Goal: Information Seeking & Learning: Learn about a topic

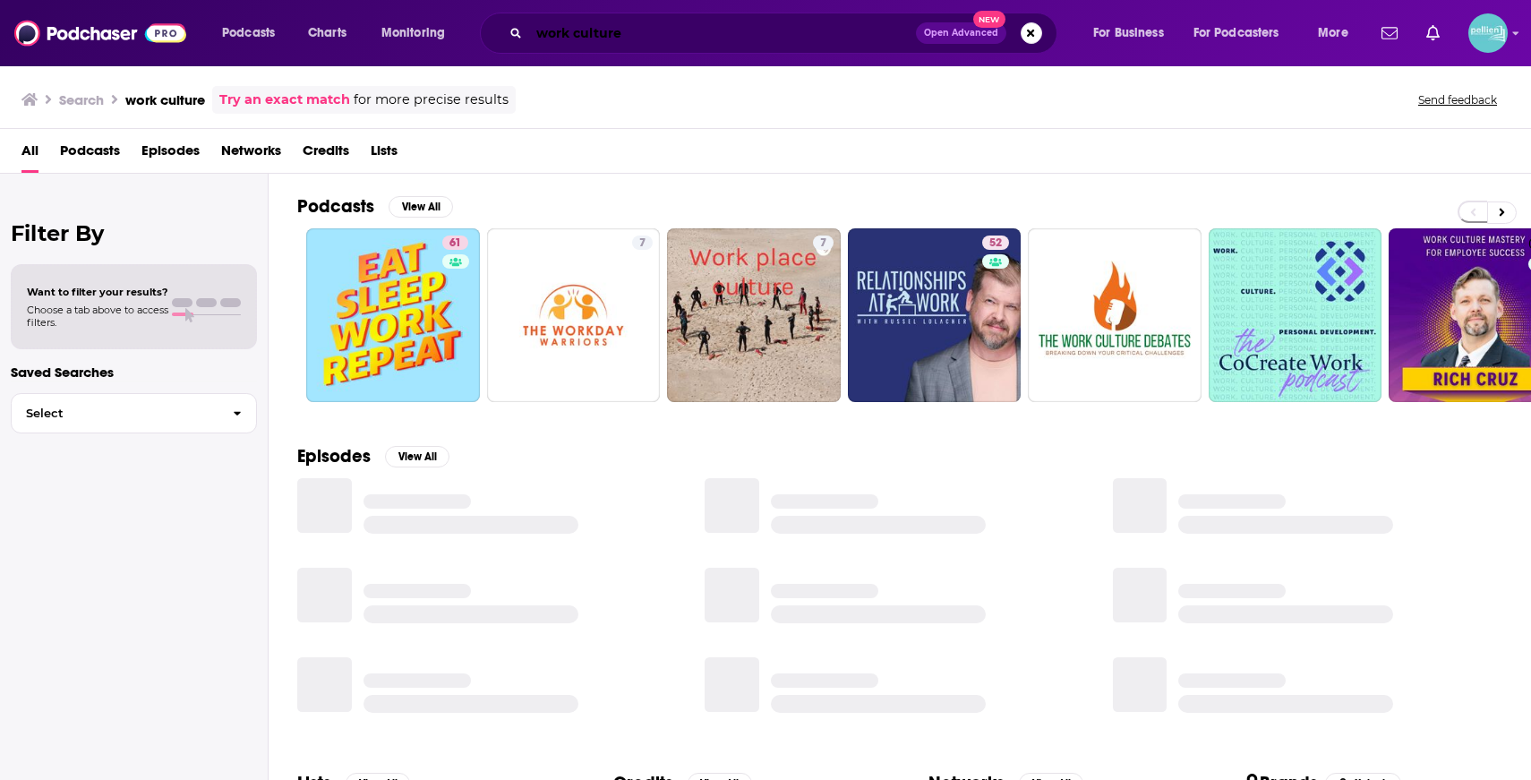
click at [795, 30] on input "work culture" at bounding box center [722, 33] width 387 height 29
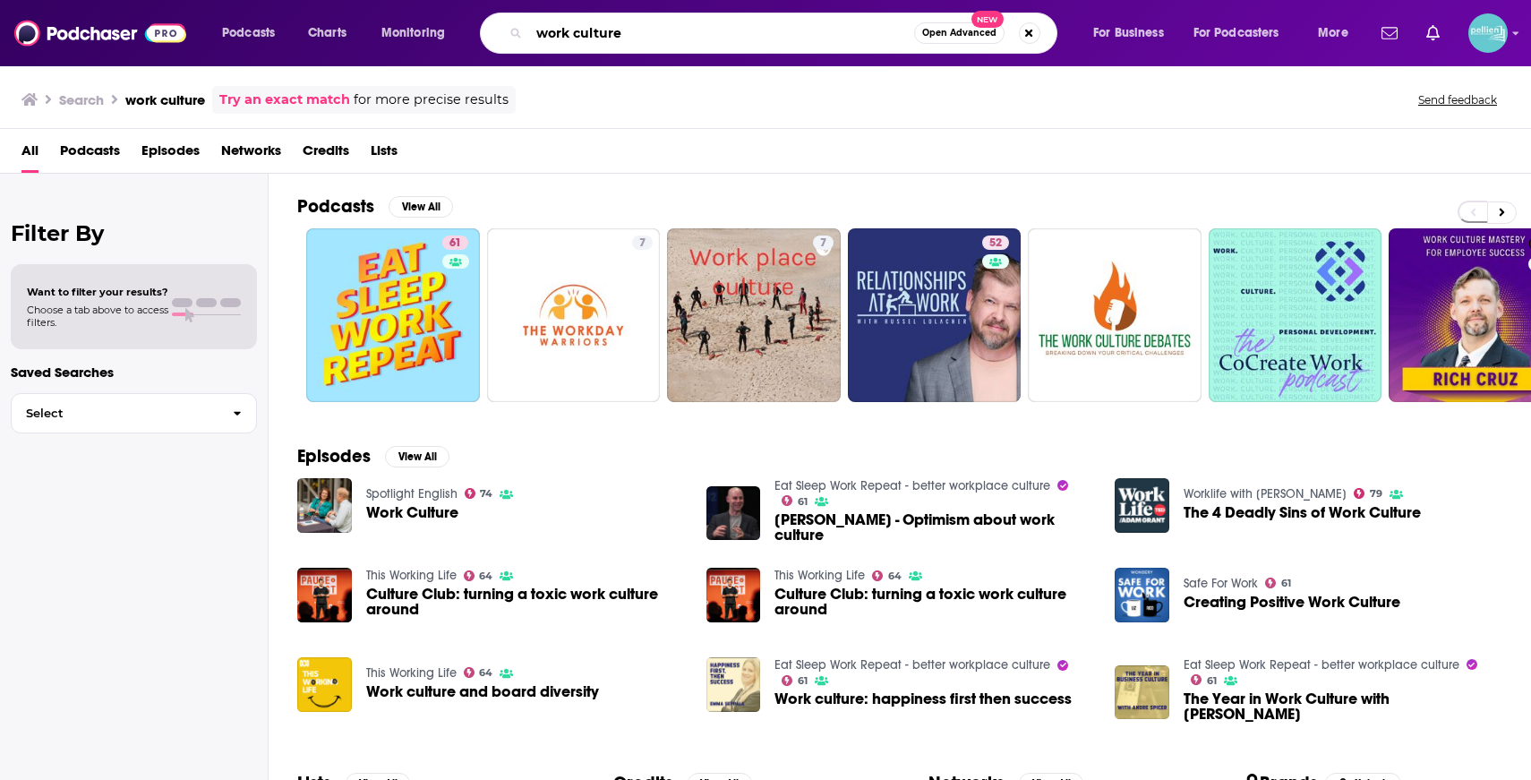
click at [795, 30] on input "work culture" at bounding box center [721, 33] width 385 height 29
type input "SVIC"
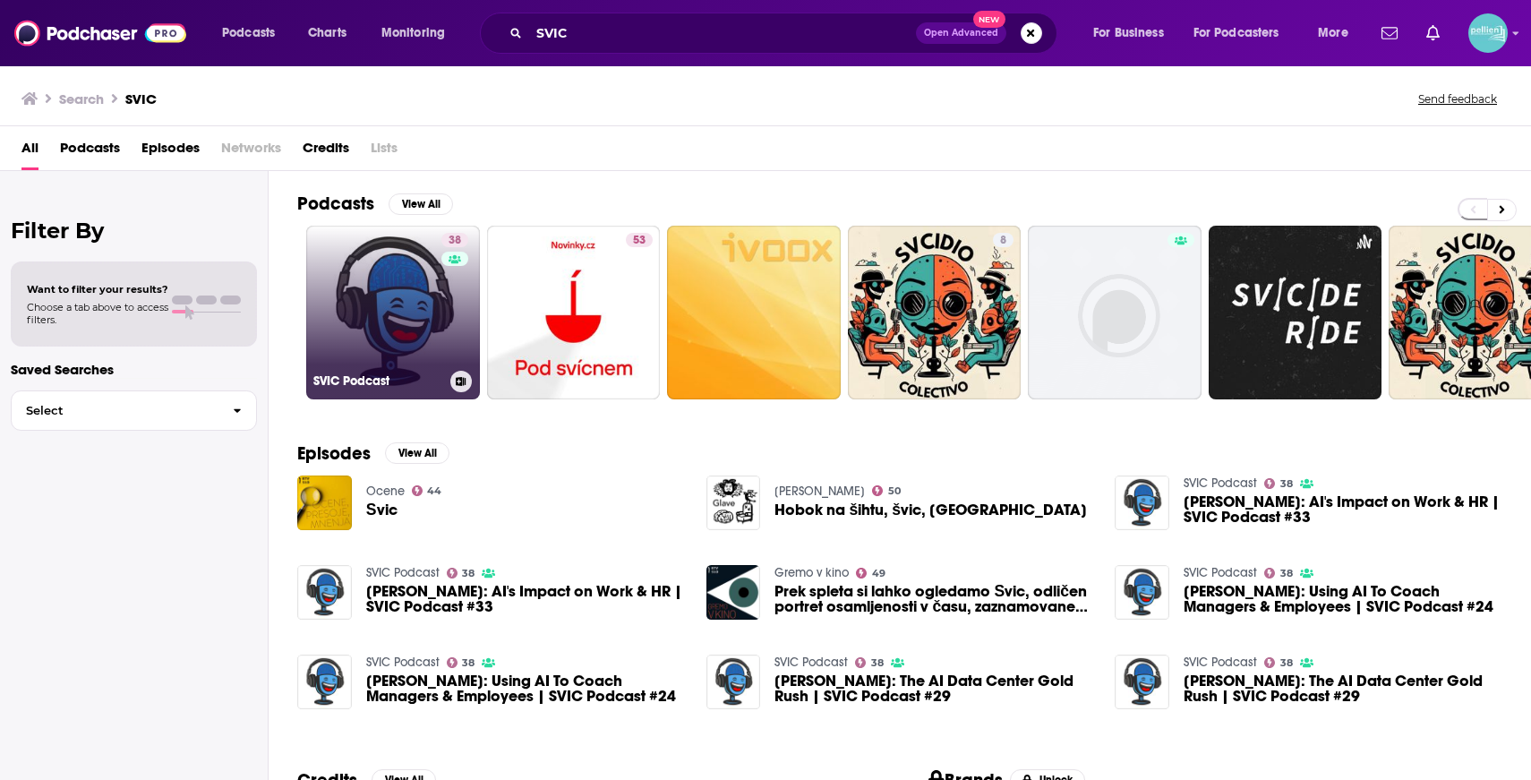
click at [340, 268] on link "38 SVIC Podcast" at bounding box center [393, 313] width 174 height 174
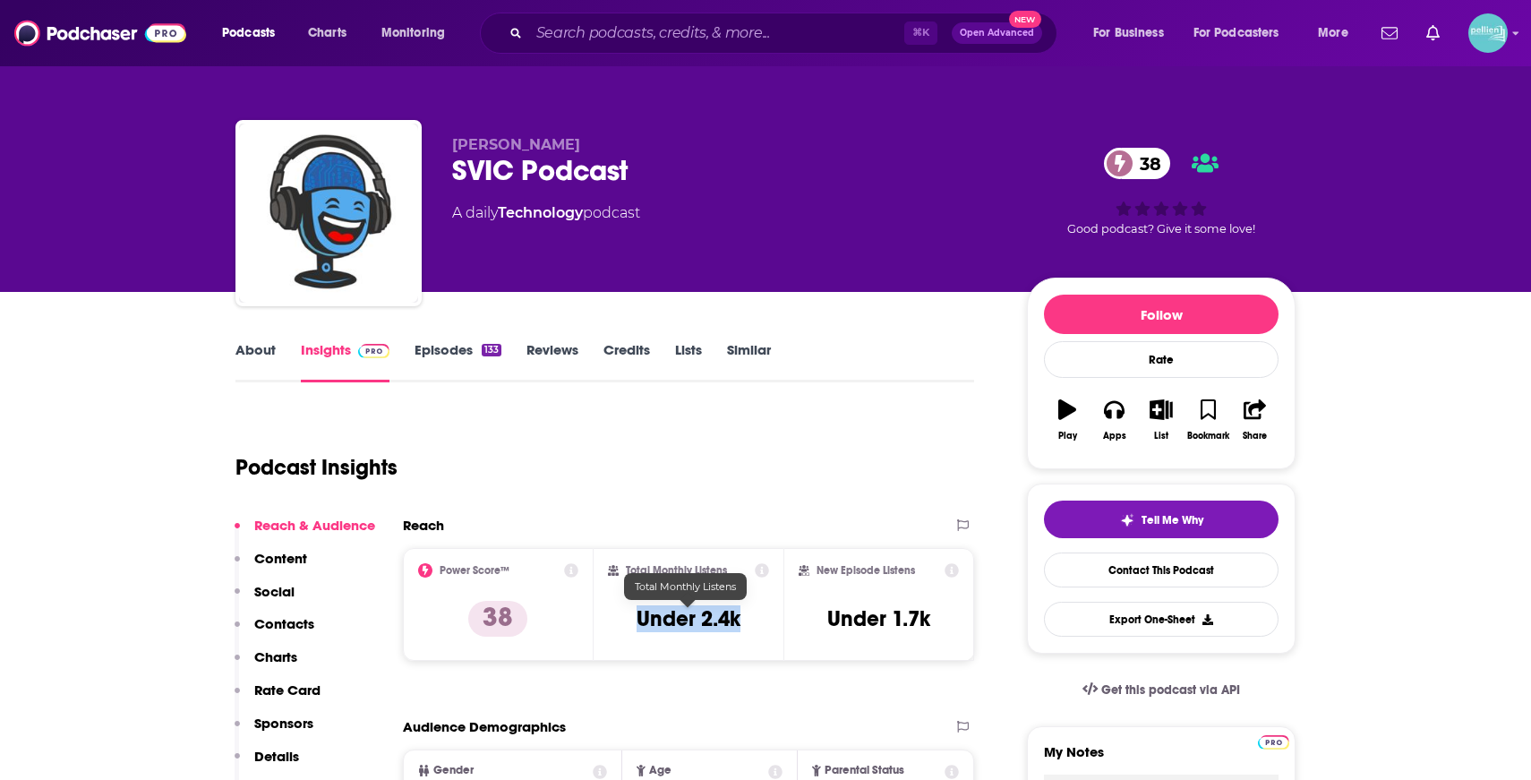
drag, startPoint x: 741, startPoint y: 617, endPoint x: 617, endPoint y: 615, distance: 123.6
click at [617, 615] on div "Total Monthly Listens Under 2.4k" at bounding box center [689, 604] width 162 height 82
copy h3 "Under 2.4k"
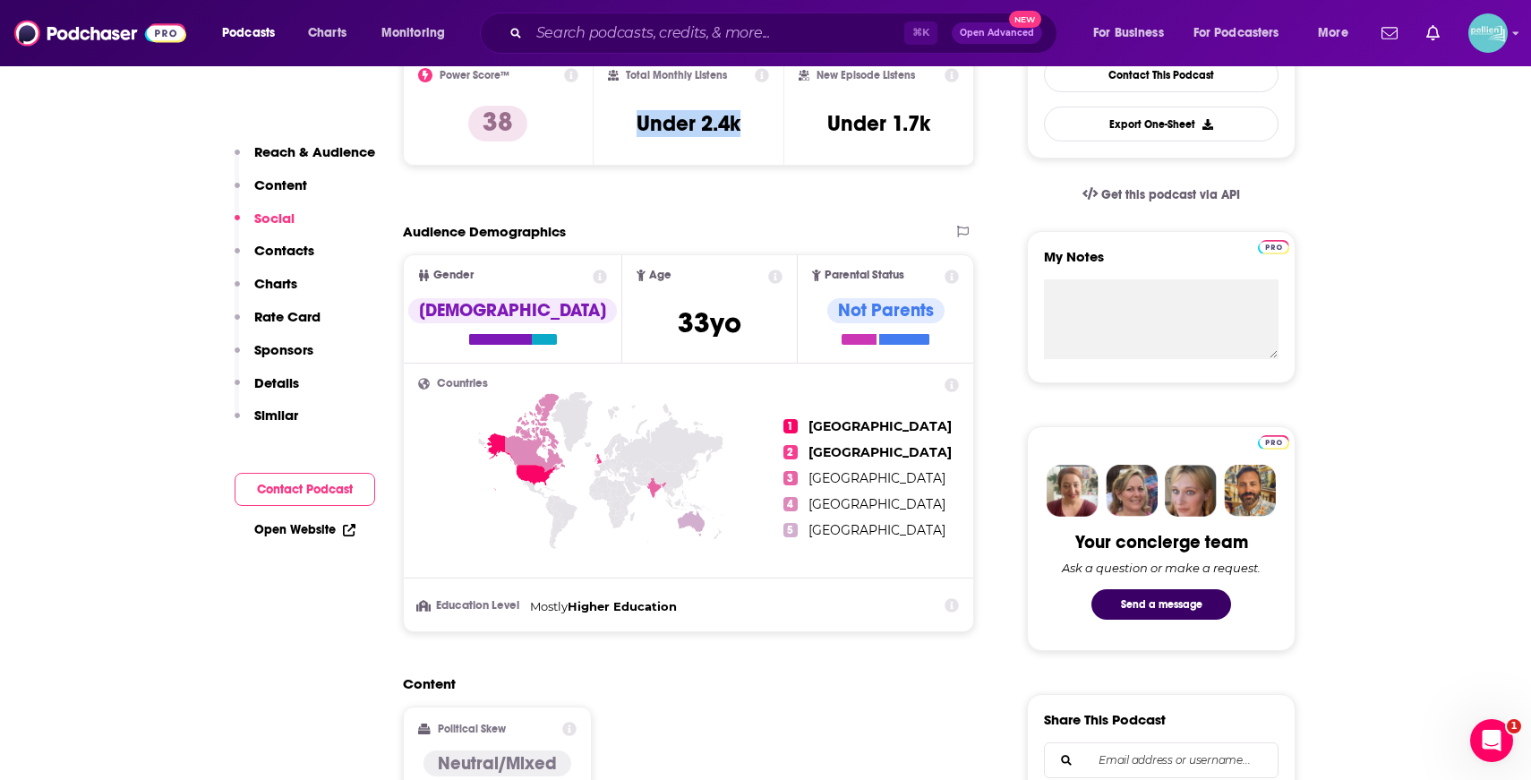
scroll to position [179, 0]
